Goal: Information Seeking & Learning: Find specific fact

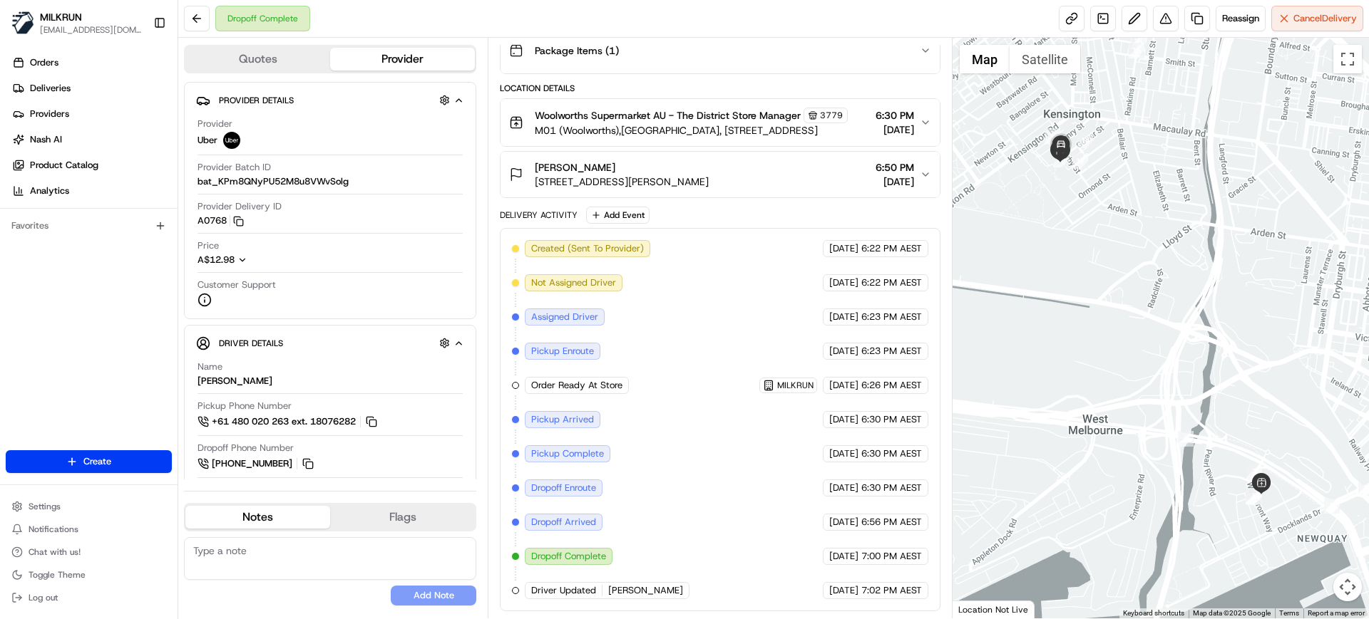
scroll to position [45, 0]
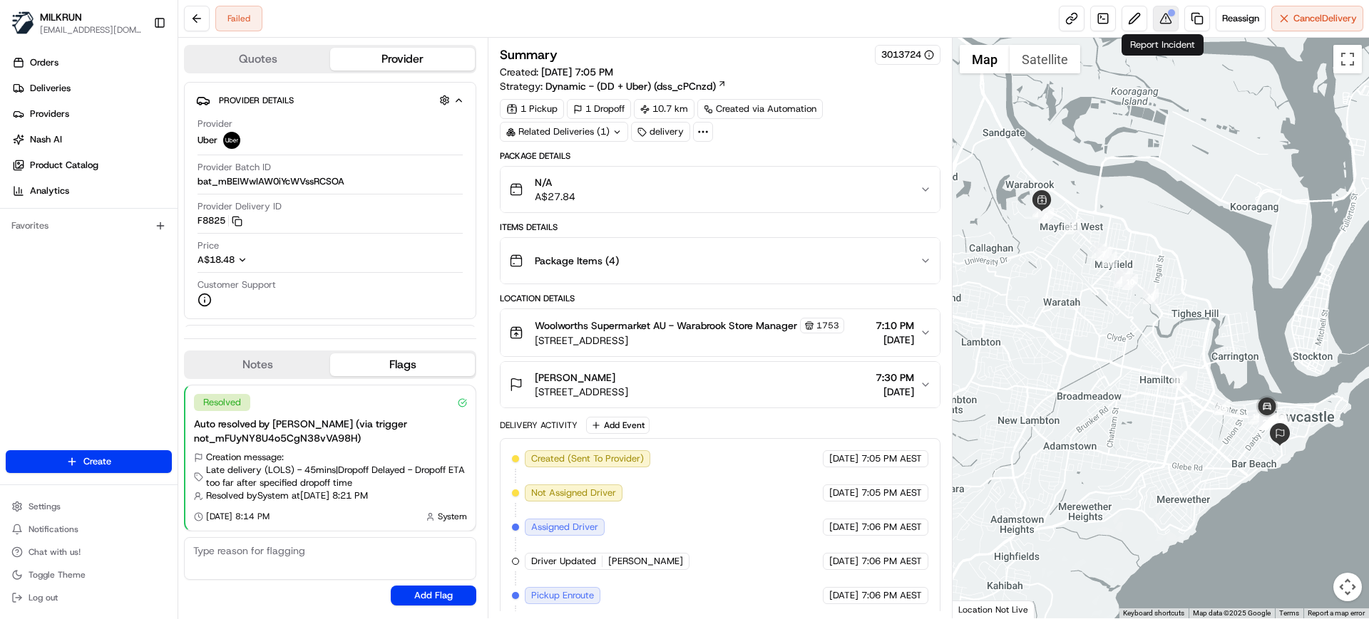
click at [1165, 22] on button at bounding box center [1166, 19] width 26 height 26
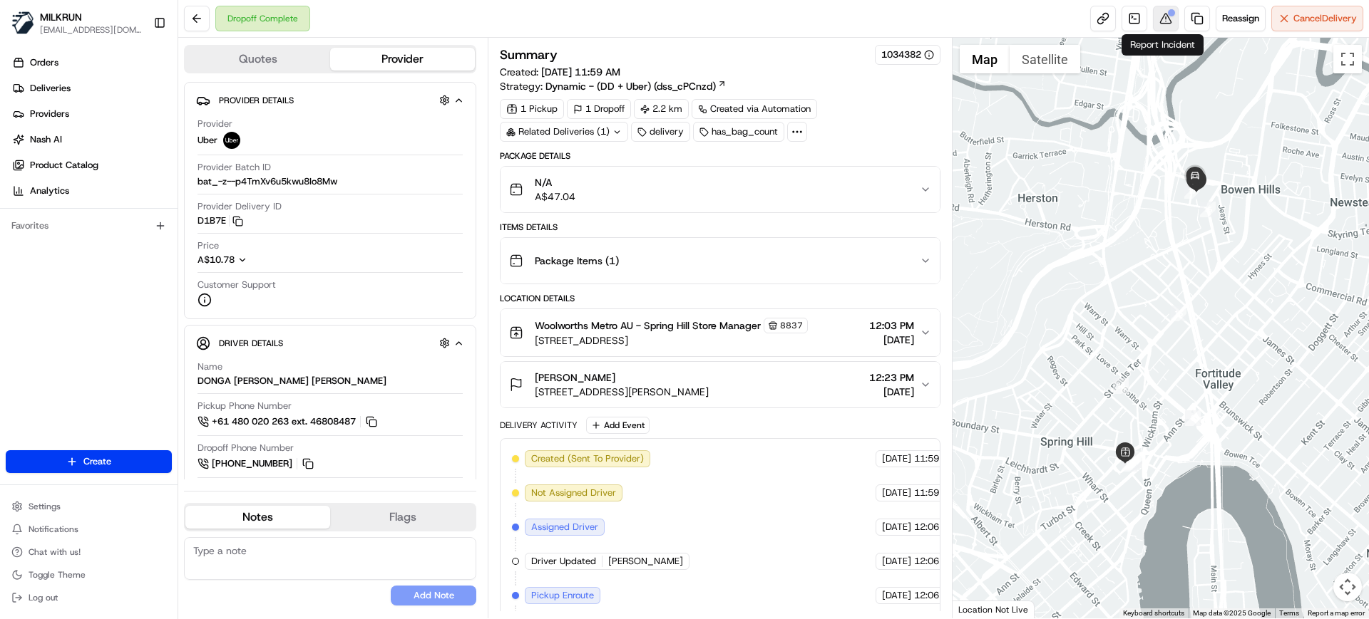
click at [1168, 15] on div at bounding box center [1171, 12] width 7 height 7
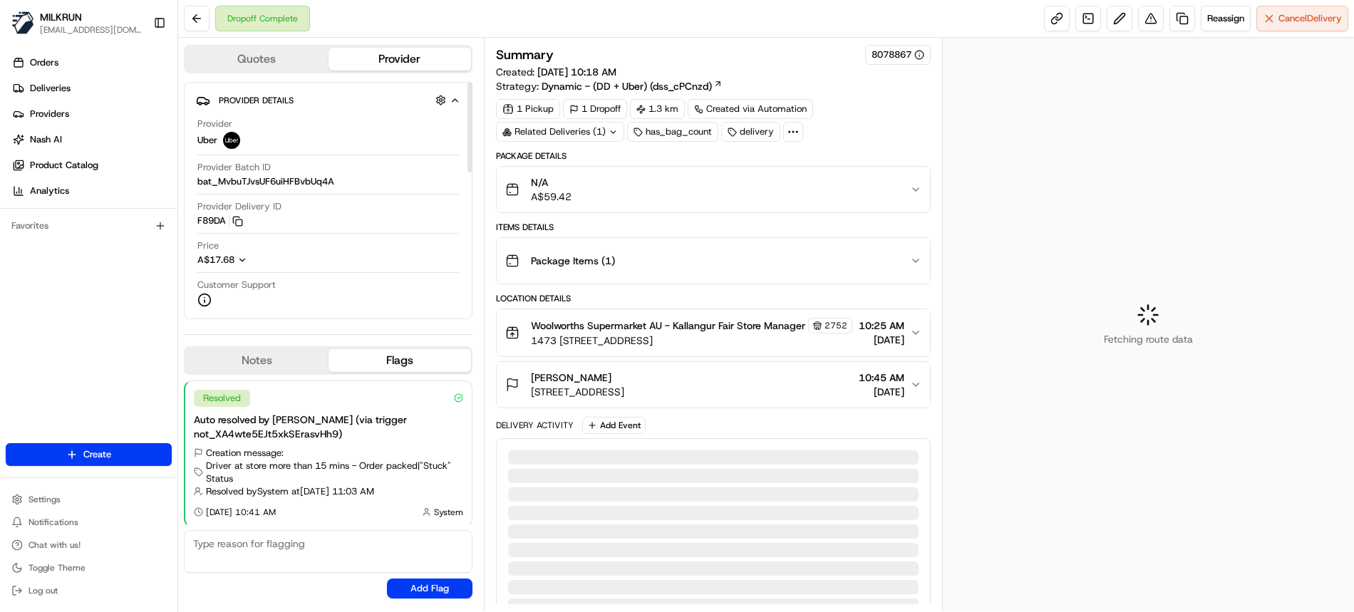
scroll to position [3, 0]
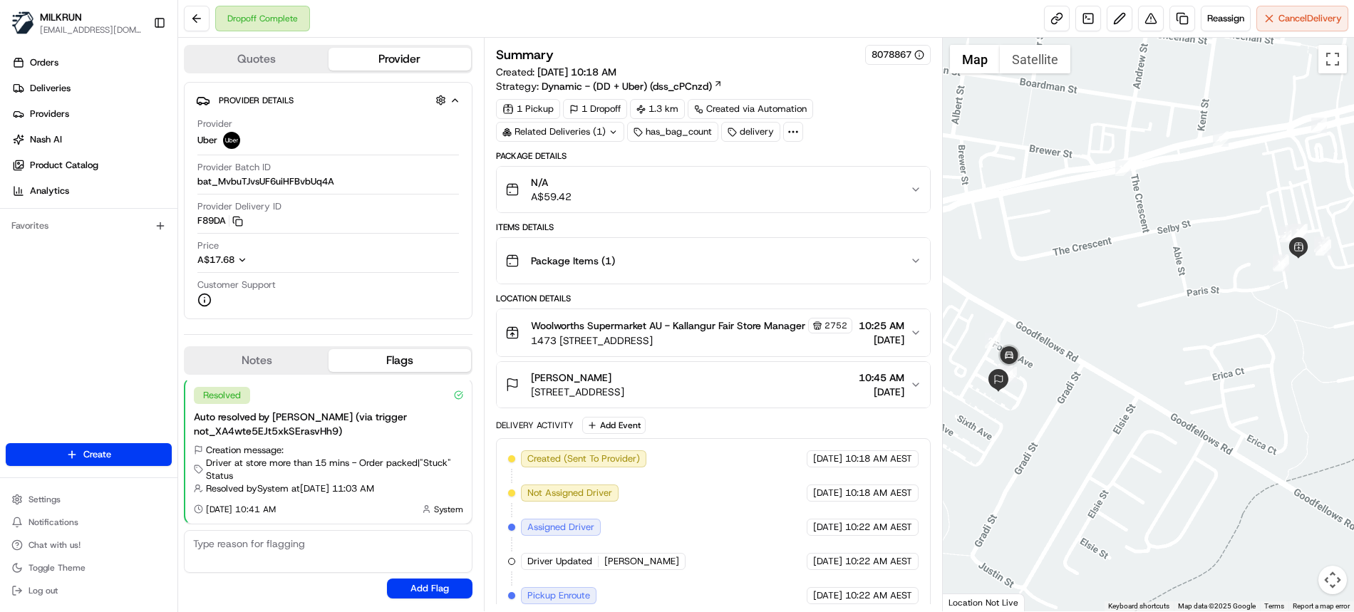
click at [624, 399] on span "15/35 Goodfellows Rd, Kallangur QLD 4503, Australia" at bounding box center [577, 392] width 93 height 14
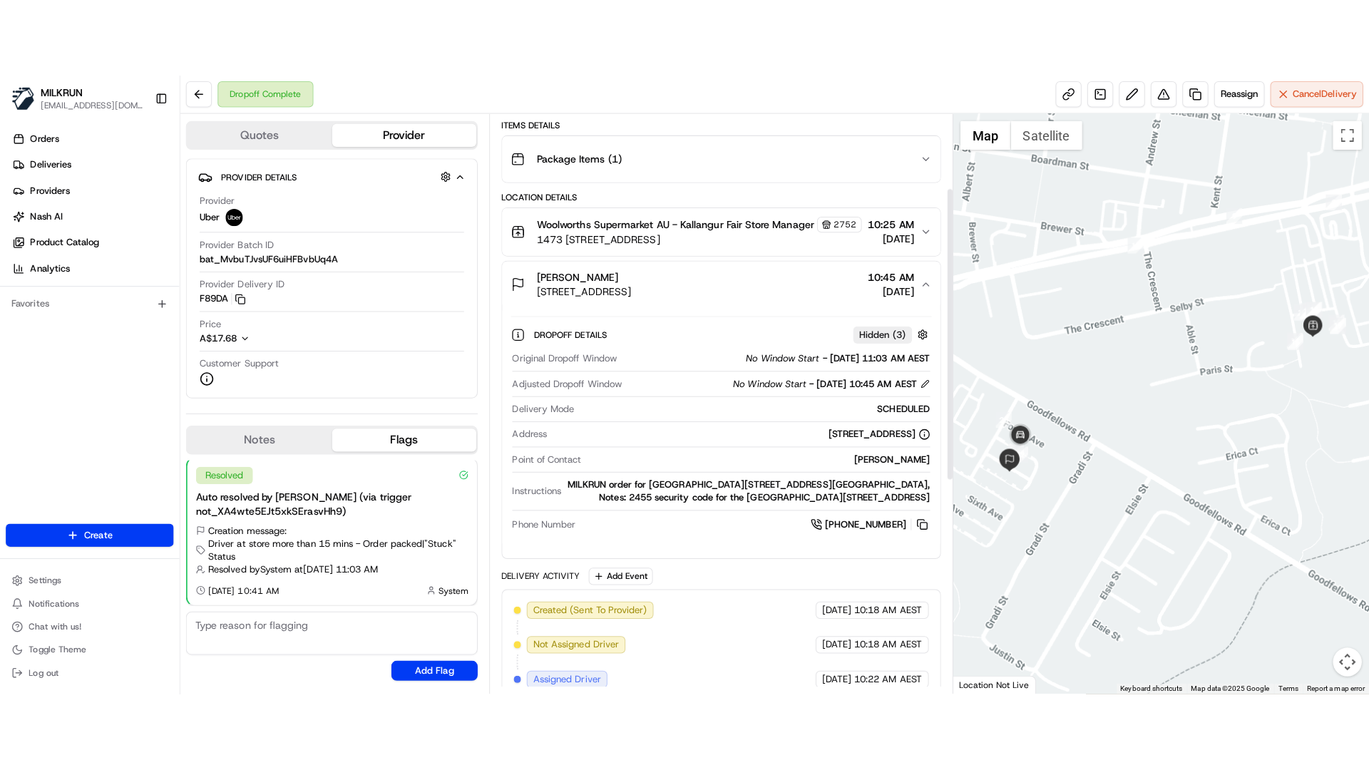
scroll to position [89, 0]
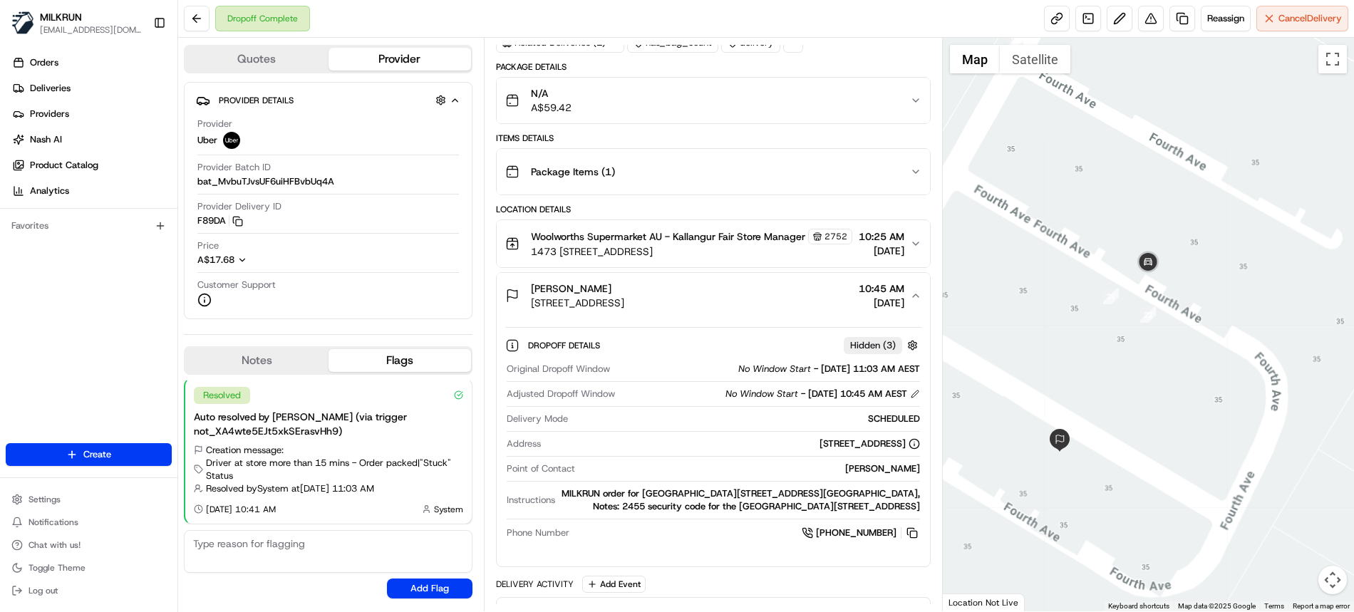
drag, startPoint x: 1012, startPoint y: 341, endPoint x: 1232, endPoint y: 309, distance: 222.7
click at [1232, 309] on div at bounding box center [1149, 325] width 412 height 574
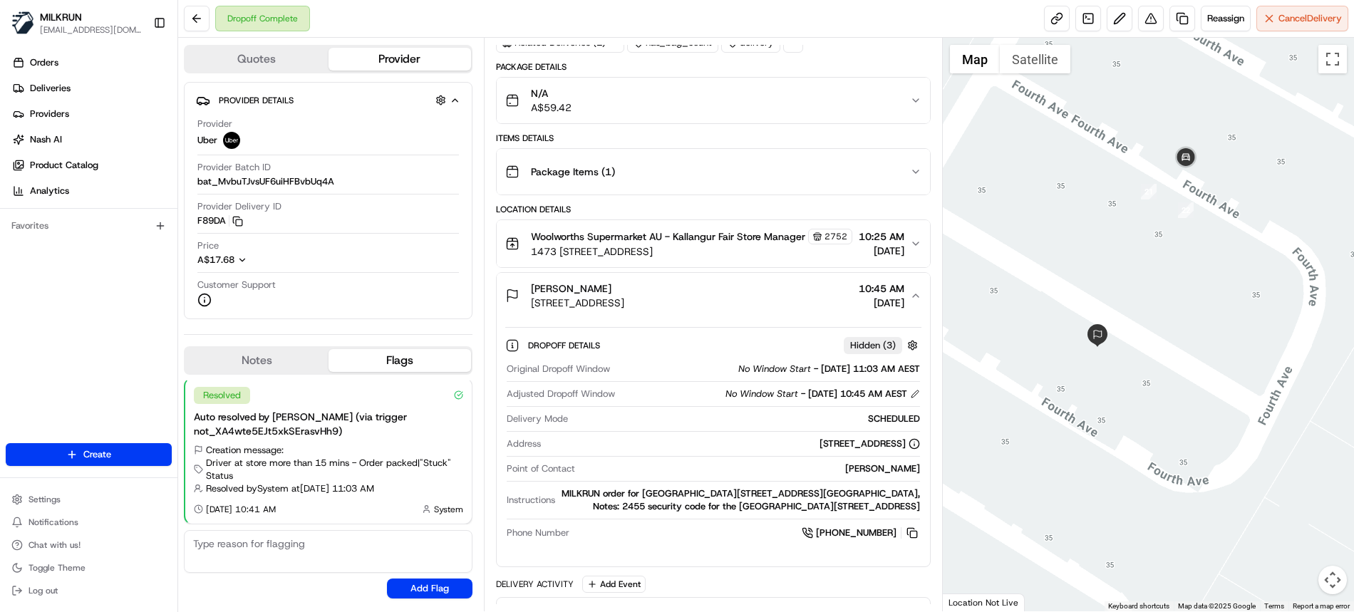
drag, startPoint x: 1108, startPoint y: 351, endPoint x: 1140, endPoint y: 245, distance: 111.6
click at [1140, 245] on div at bounding box center [1149, 325] width 412 height 574
drag, startPoint x: 1337, startPoint y: 58, endPoint x: 1344, endPoint y: 167, distance: 109.3
click at [1337, 58] on button "Toggle fullscreen view" at bounding box center [1333, 59] width 29 height 29
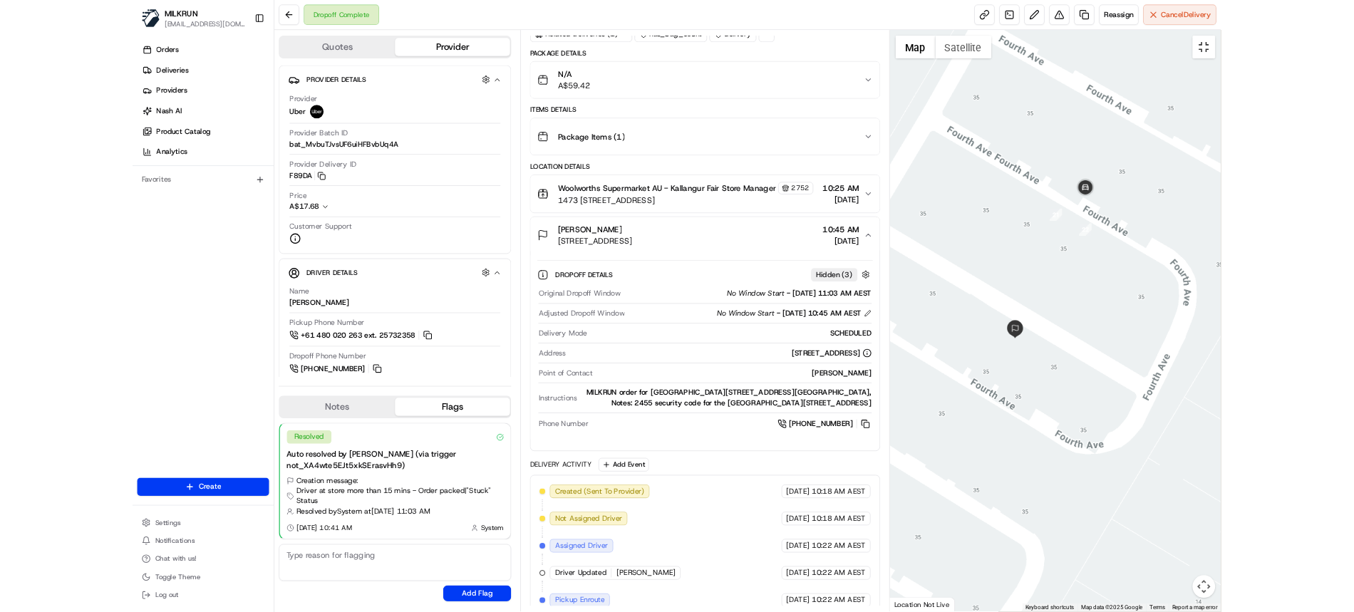
scroll to position [0, 0]
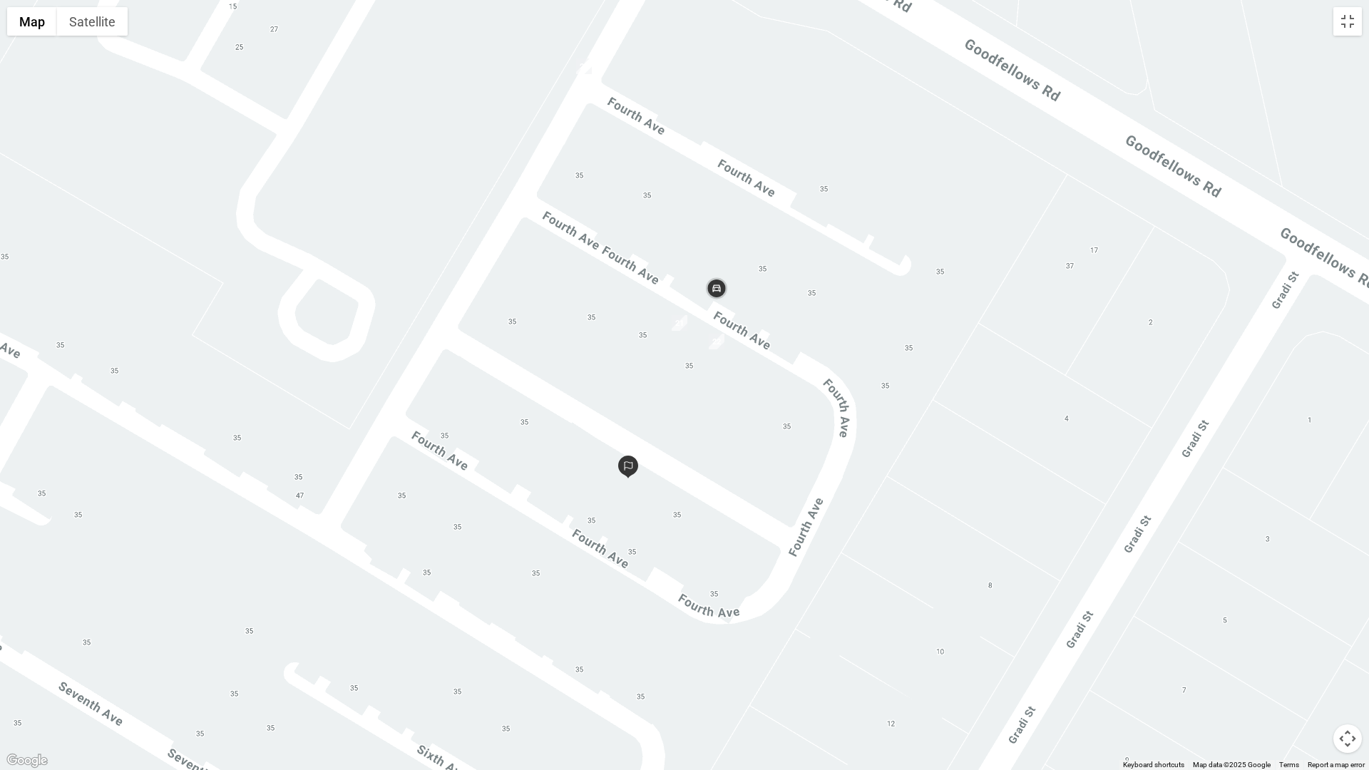
drag, startPoint x: 708, startPoint y: 302, endPoint x: 703, endPoint y: 379, distance: 77.2
click at [703, 379] on div at bounding box center [684, 385] width 1369 height 770
click at [96, 24] on button "Satellite" at bounding box center [92, 21] width 71 height 29
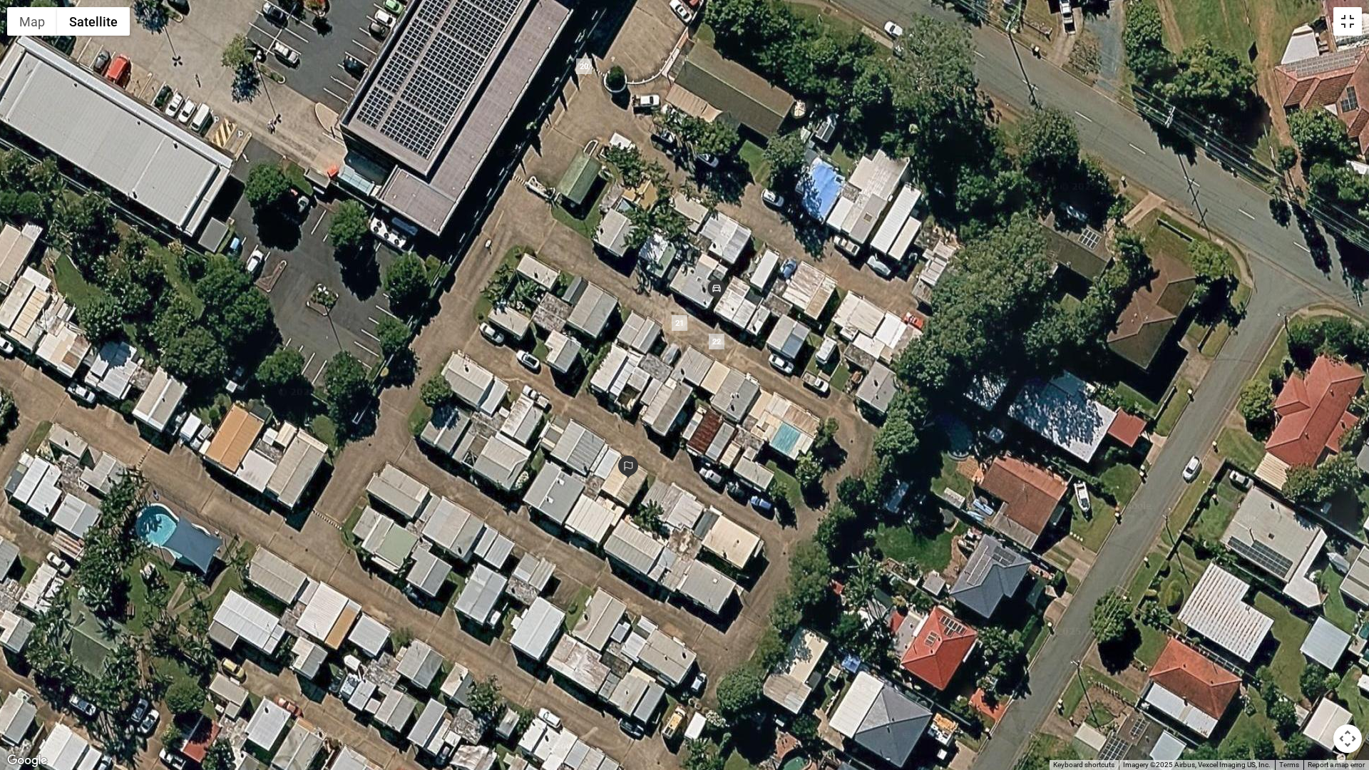
click at [1343, 33] on button "Toggle fullscreen view" at bounding box center [1347, 21] width 29 height 29
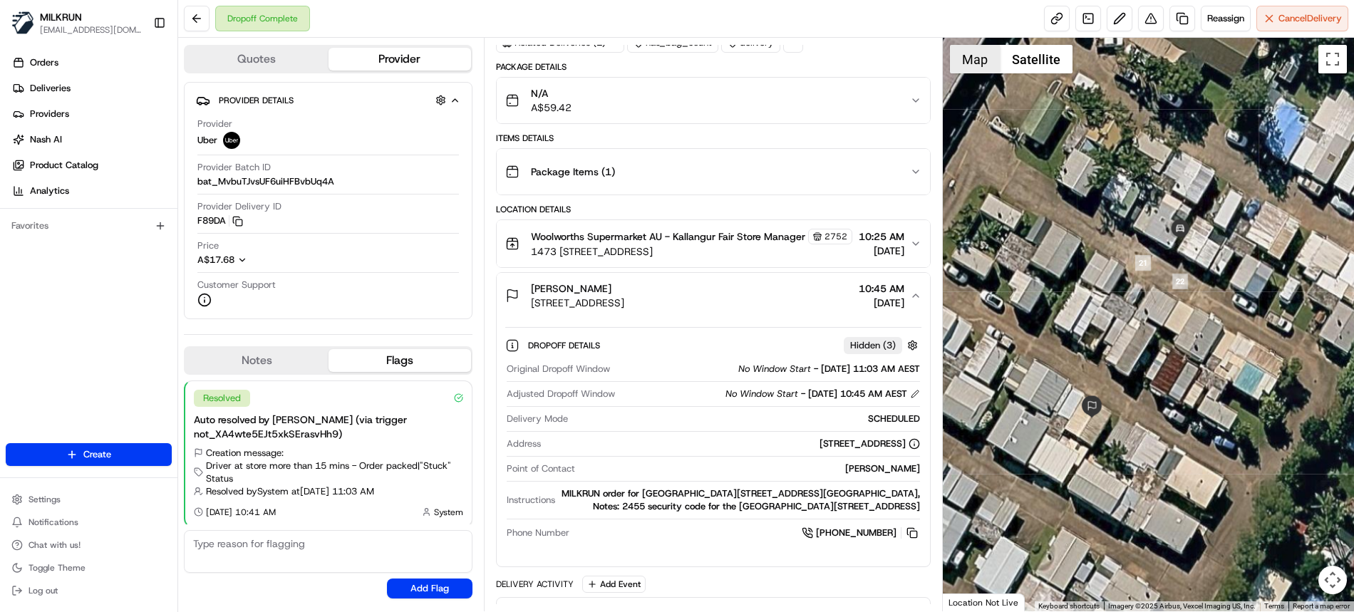
click at [970, 62] on button "Map" at bounding box center [975, 59] width 50 height 29
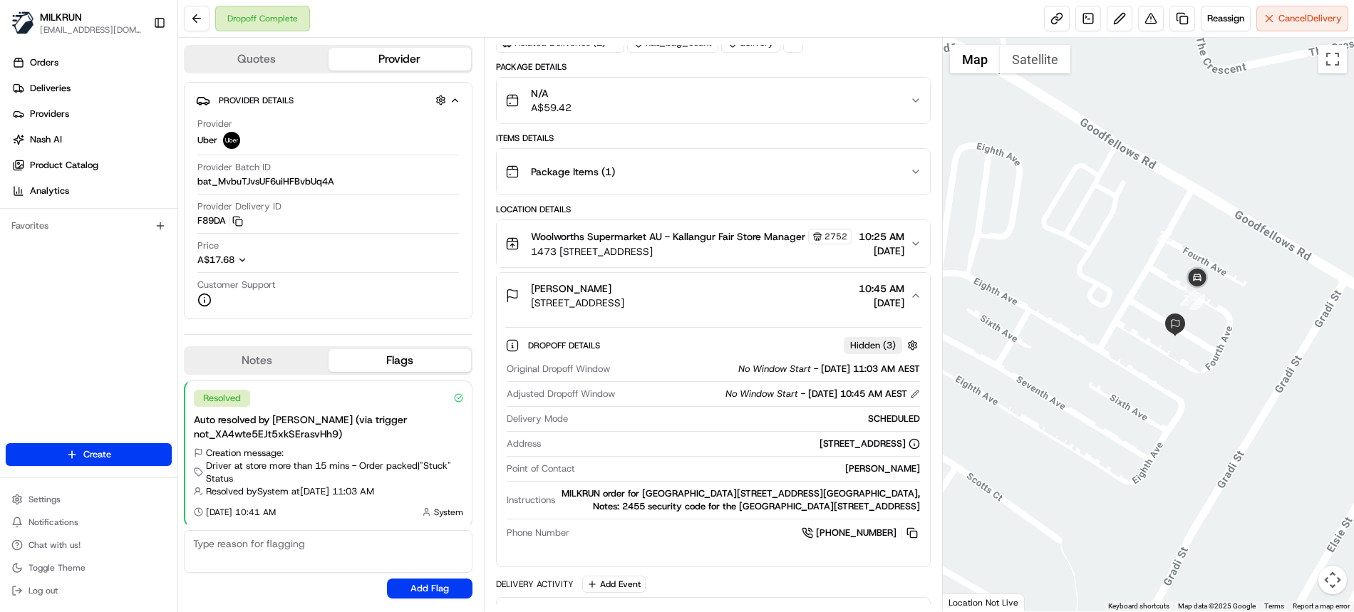
click at [1243, 403] on div at bounding box center [1149, 325] width 412 height 574
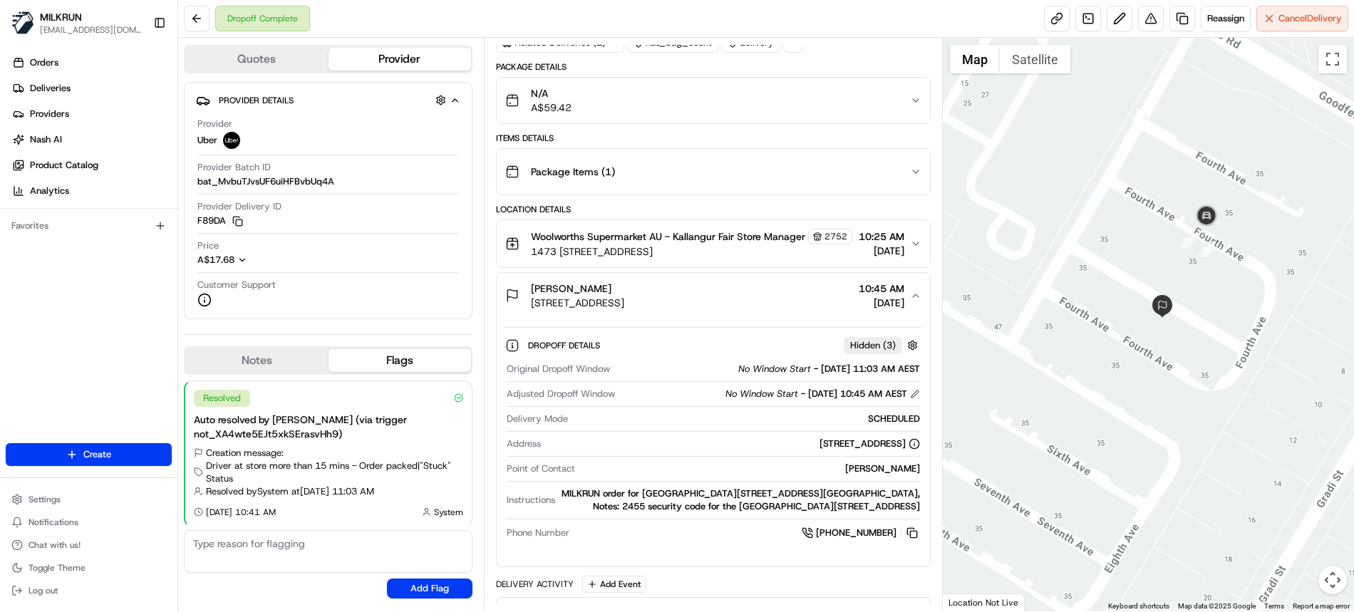
drag, startPoint x: 772, startPoint y: 456, endPoint x: 703, endPoint y: 453, distance: 69.2
click at [820, 451] on div "15/35 Goodfellows Rd, Kallangur QLD 4503, Australia" at bounding box center [870, 444] width 101 height 13
copy div "Goodfellows Rd"
